Goal: Information Seeking & Learning: Learn about a topic

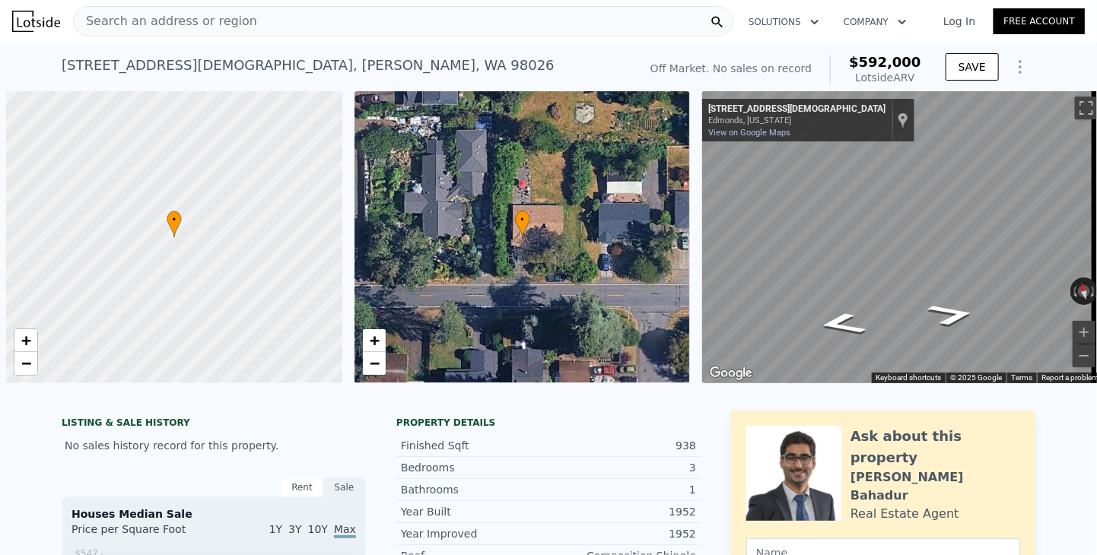
scroll to position [0, 6]
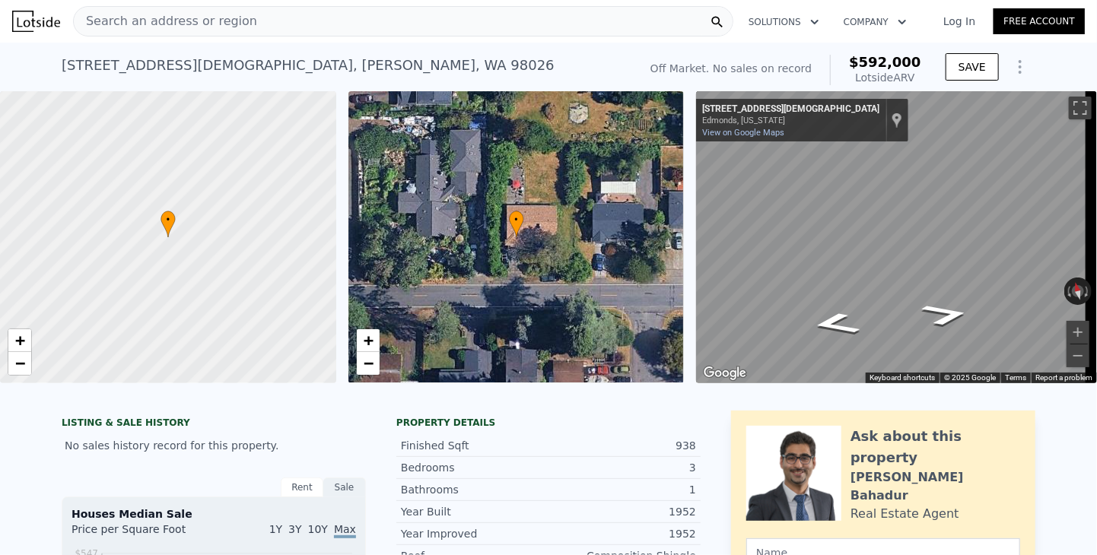
click at [202, 26] on span "Search an address or region" at bounding box center [165, 21] width 183 height 18
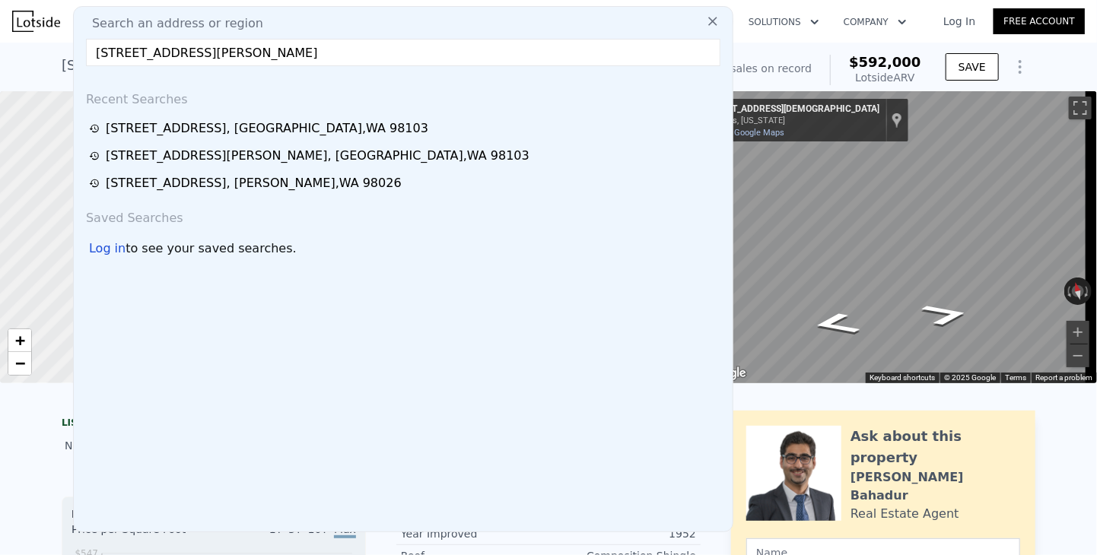
click at [204, 56] on input "[STREET_ADDRESS][PERSON_NAME]" at bounding box center [403, 52] width 634 height 27
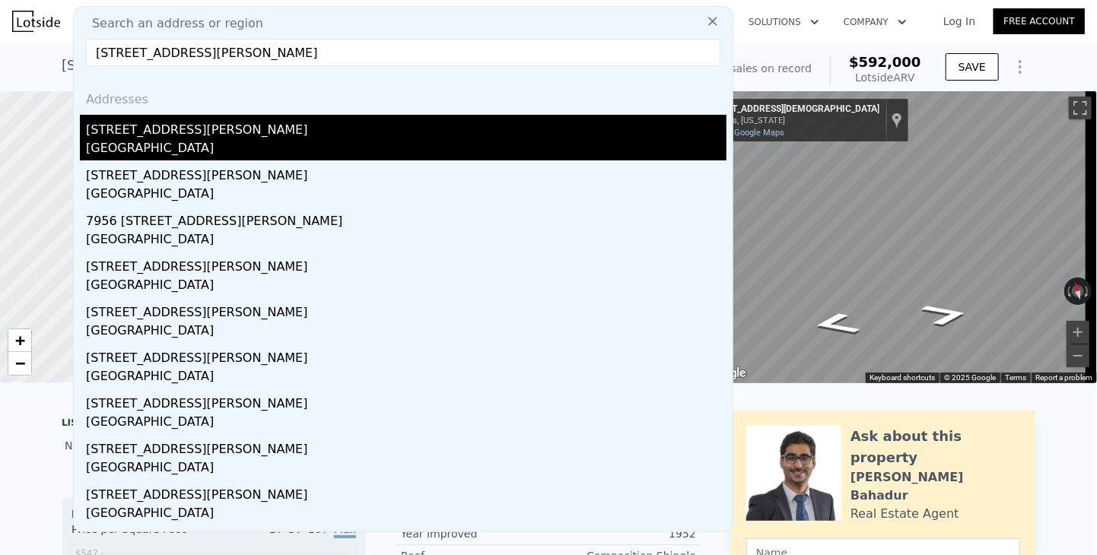
type input "[STREET_ADDRESS][PERSON_NAME]"
click at [122, 149] on div "[GEOGRAPHIC_DATA]" at bounding box center [406, 149] width 640 height 21
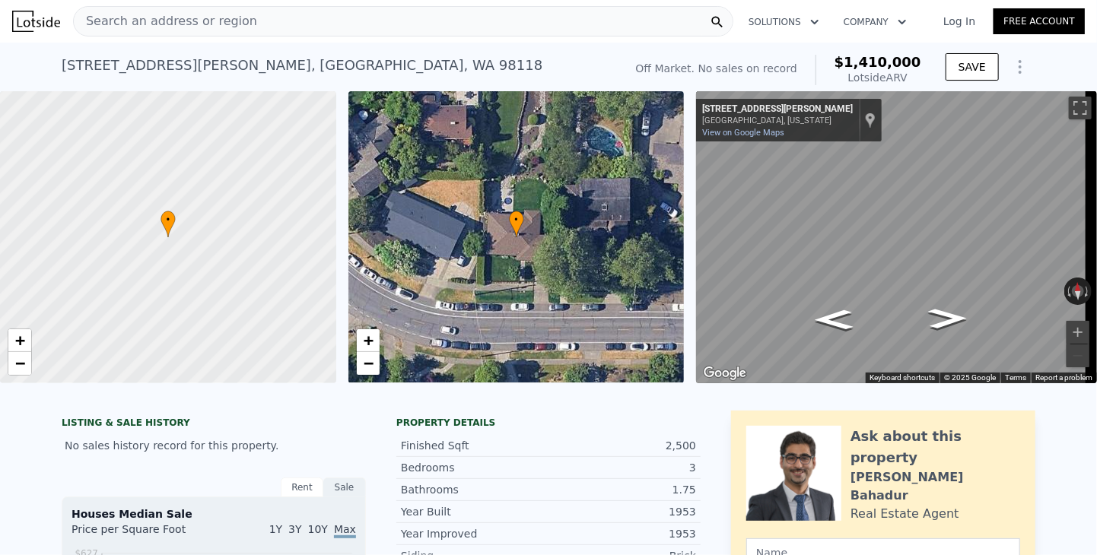
drag, startPoint x: 857, startPoint y: 59, endPoint x: 922, endPoint y: 54, distance: 64.8
click at [922, 54] on div "Off Market. No sales on record $1,410,000 Lotside ARV" at bounding box center [778, 70] width 297 height 43
copy span "1,410,000"
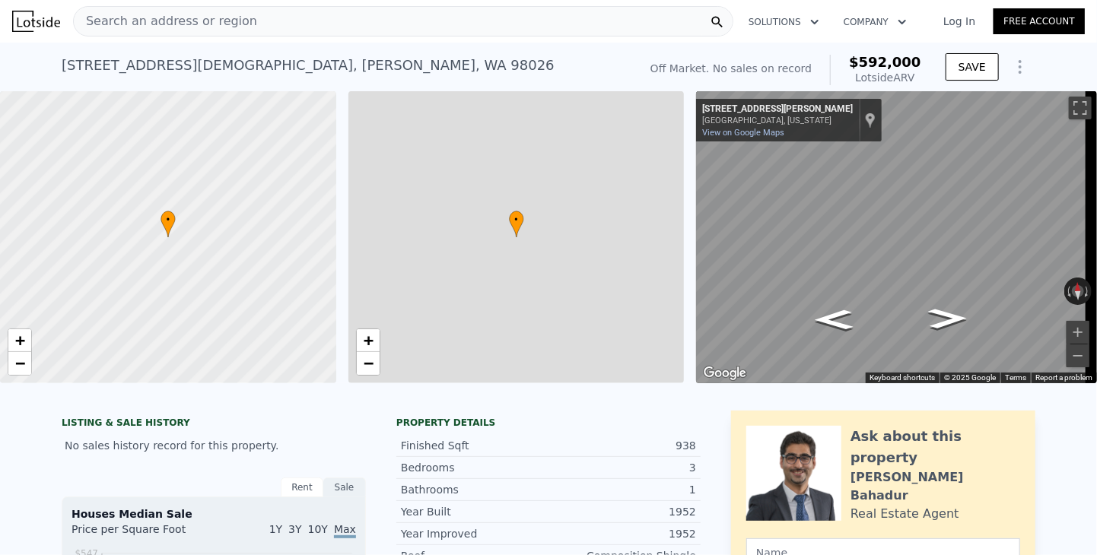
type input "3"
type input "1"
type input "1.75"
type input "1068"
type input "1248"
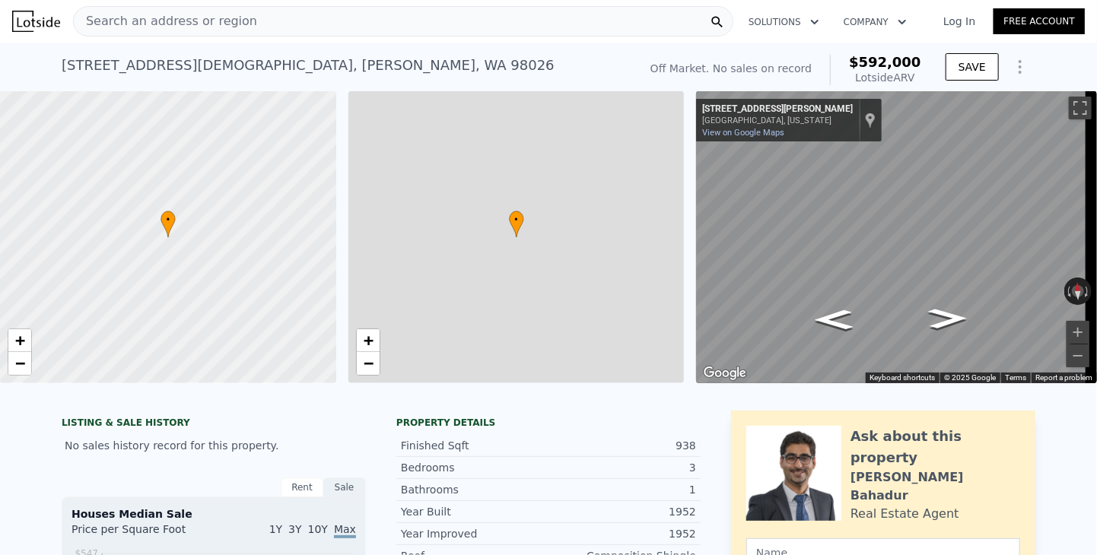
type input "6970"
type input "13068"
type input "$ 592,000"
type input "5"
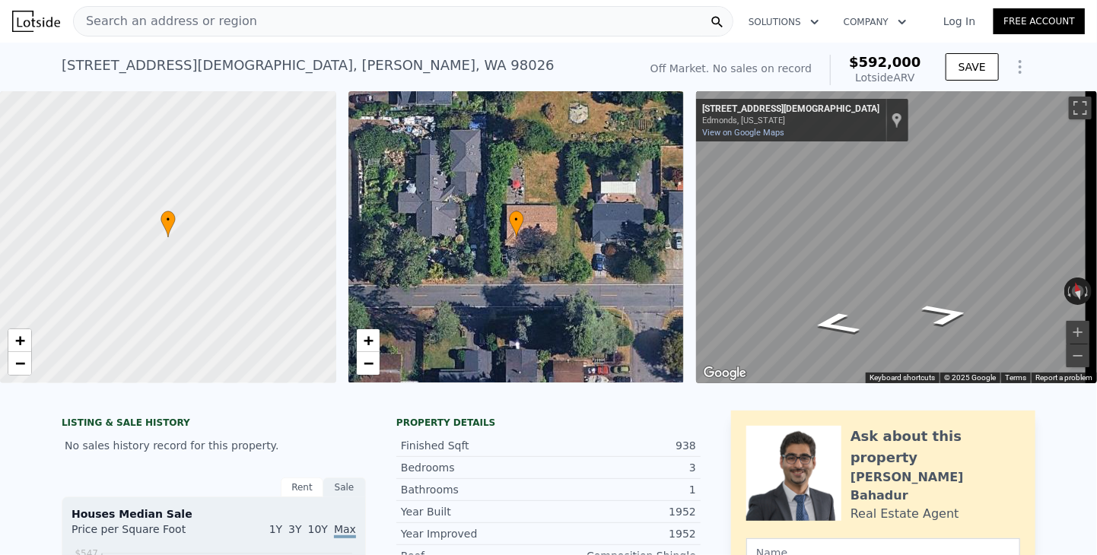
click at [177, 19] on span "Search an address or region" at bounding box center [165, 21] width 183 height 18
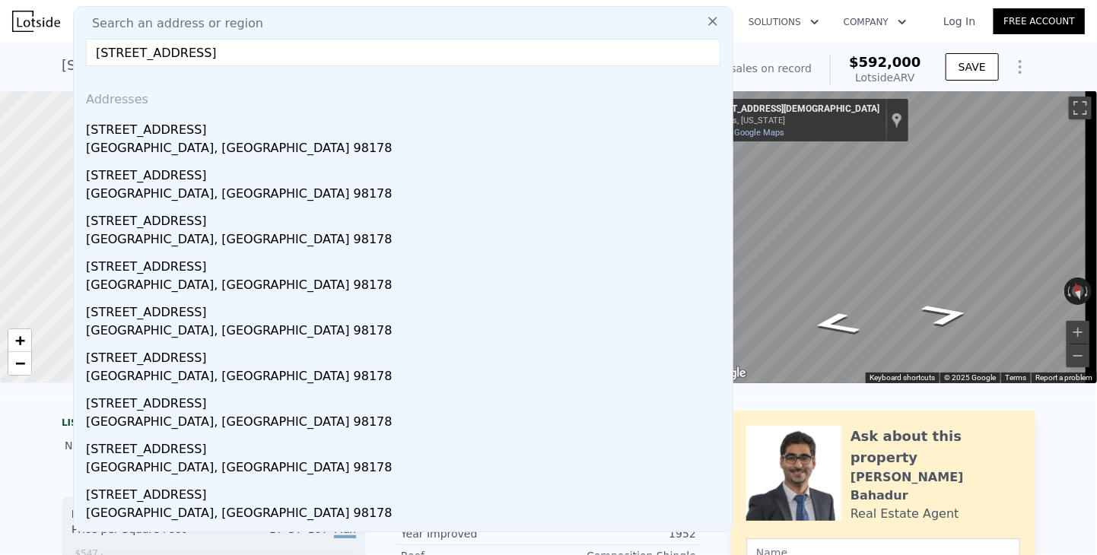
type input "[STREET_ADDRESS]"
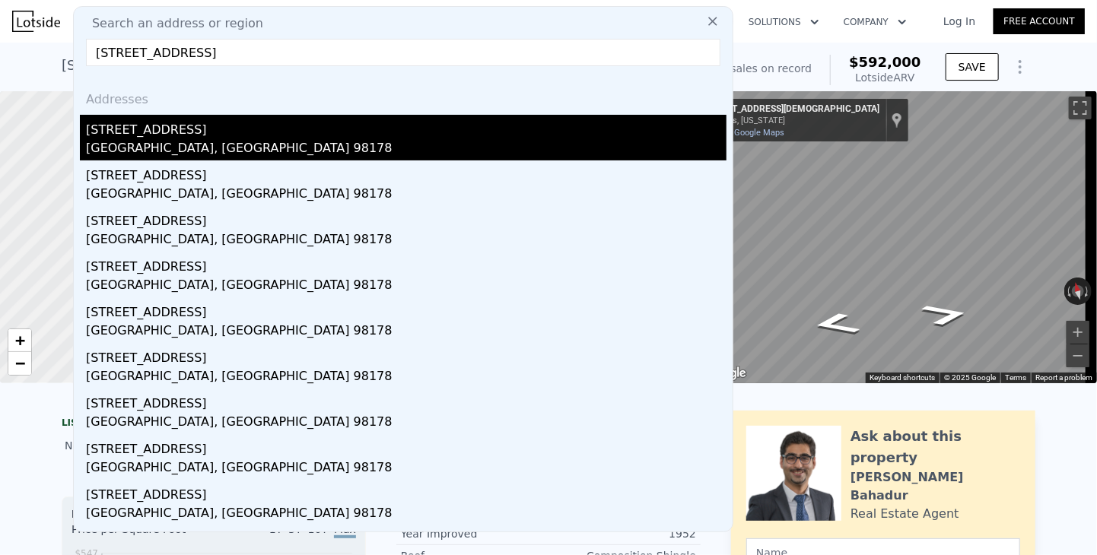
click at [130, 137] on div "[STREET_ADDRESS]" at bounding box center [406, 127] width 640 height 24
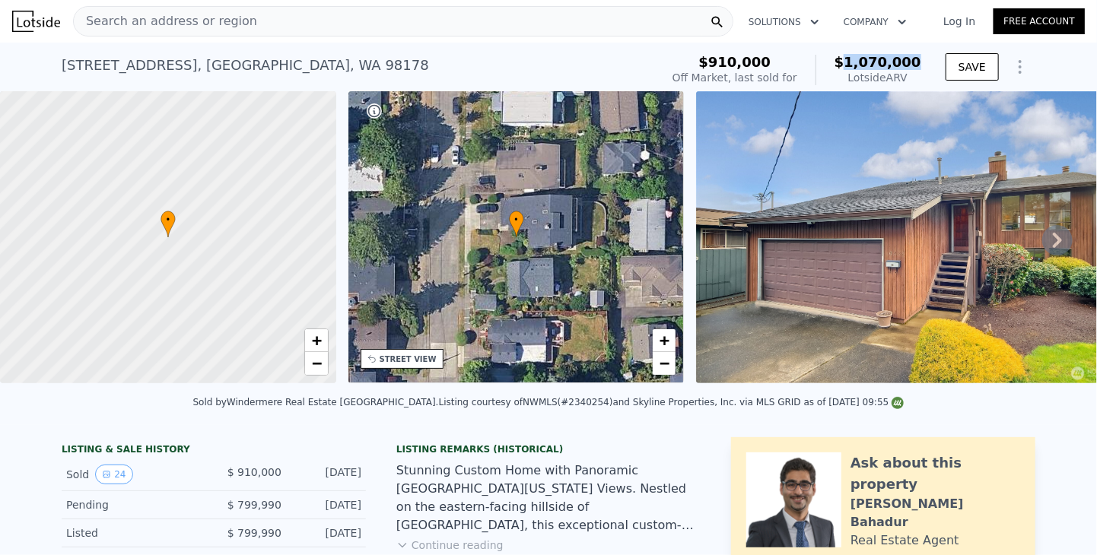
drag, startPoint x: 858, startPoint y: 59, endPoint x: 920, endPoint y: 56, distance: 62.4
click at [920, 56] on div "$910,000 Off Market, last sold for $1,070,000 Lotside ARV" at bounding box center [796, 70] width 261 height 43
click at [174, 25] on span "Search an address or region" at bounding box center [165, 21] width 183 height 18
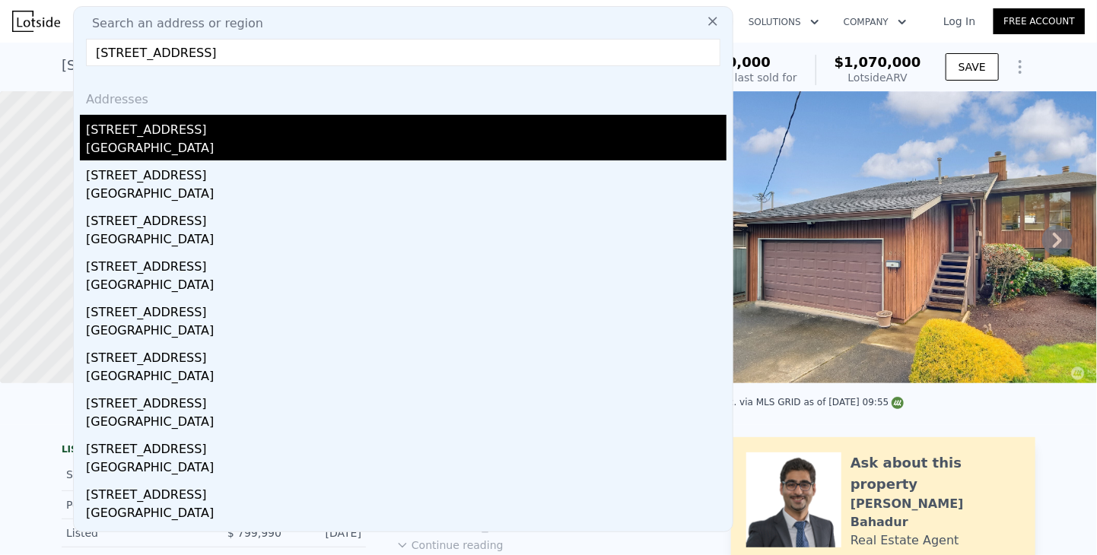
type input "[STREET_ADDRESS]"
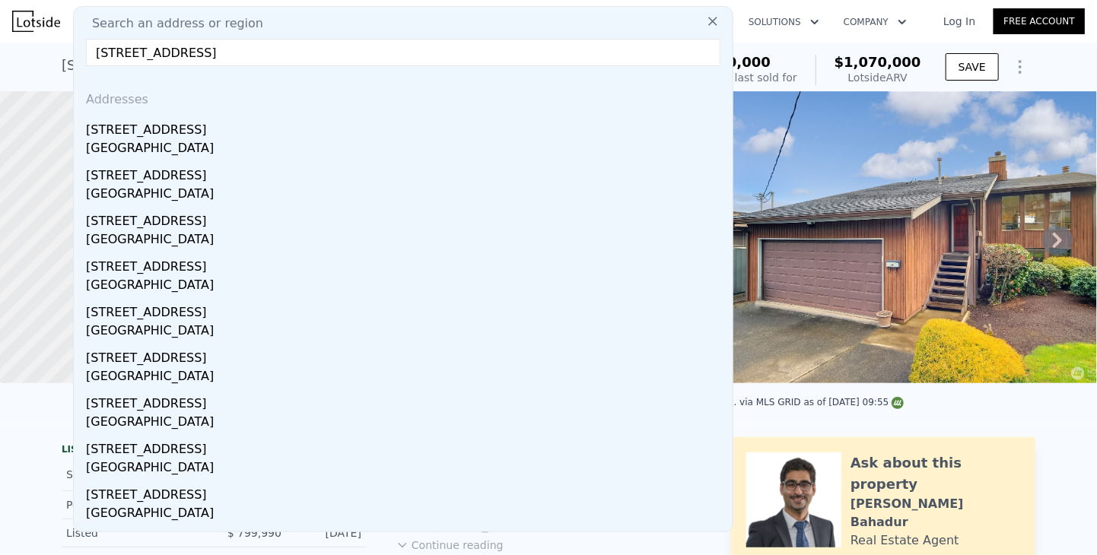
drag, startPoint x: 140, startPoint y: 144, endPoint x: 1020, endPoint y: 83, distance: 882.1
click at [140, 143] on div "[GEOGRAPHIC_DATA]" at bounding box center [406, 149] width 640 height 21
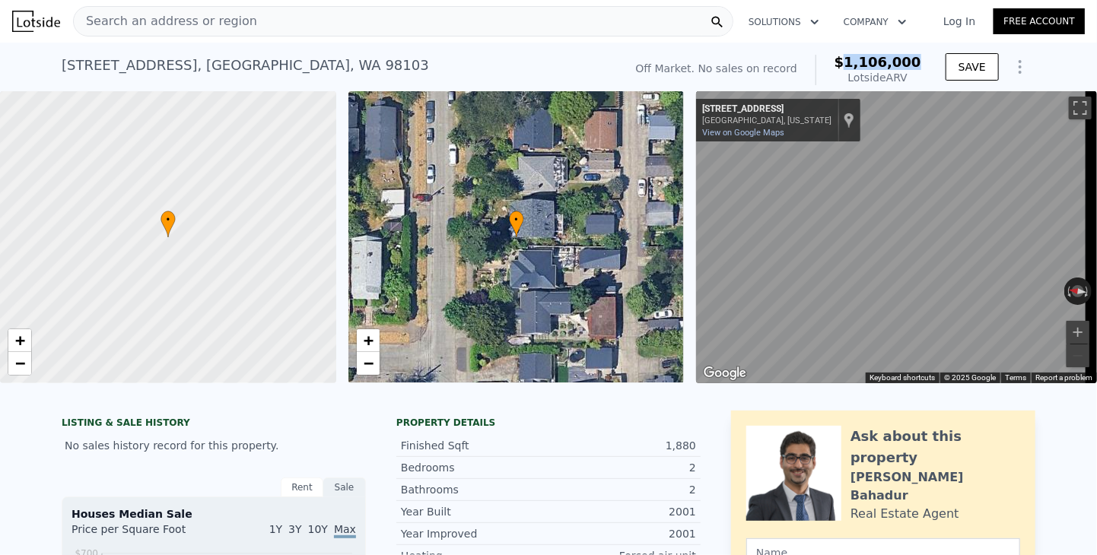
drag, startPoint x: 856, startPoint y: 58, endPoint x: 917, endPoint y: 62, distance: 61.0
click at [918, 62] on span "$1,106,000" at bounding box center [877, 62] width 87 height 16
copy span "1,106,000"
